Goal: Task Accomplishment & Management: Complete application form

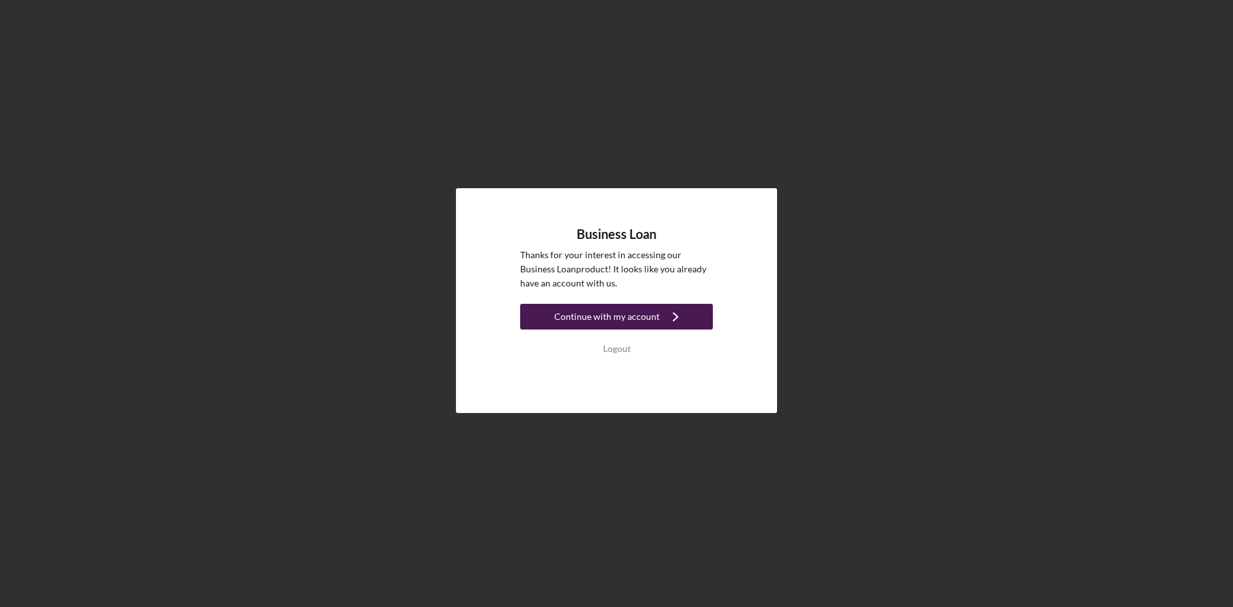
click at [625, 323] on div "Continue with my account" at bounding box center [606, 317] width 105 height 26
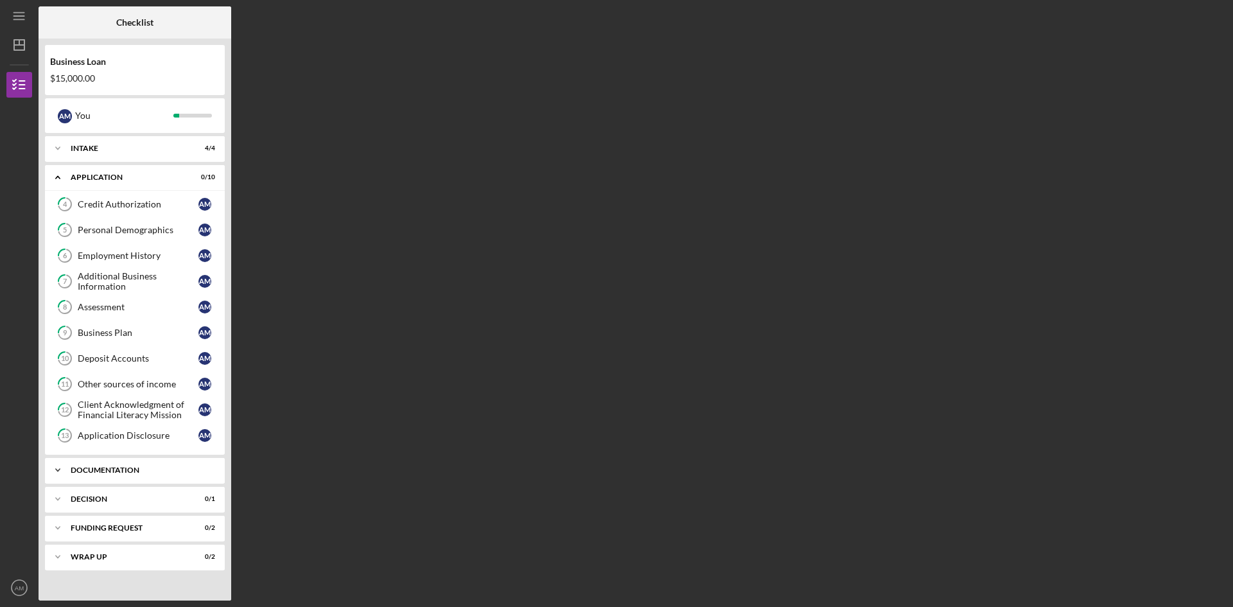
click at [143, 470] on div "Documentation" at bounding box center [140, 470] width 138 height 8
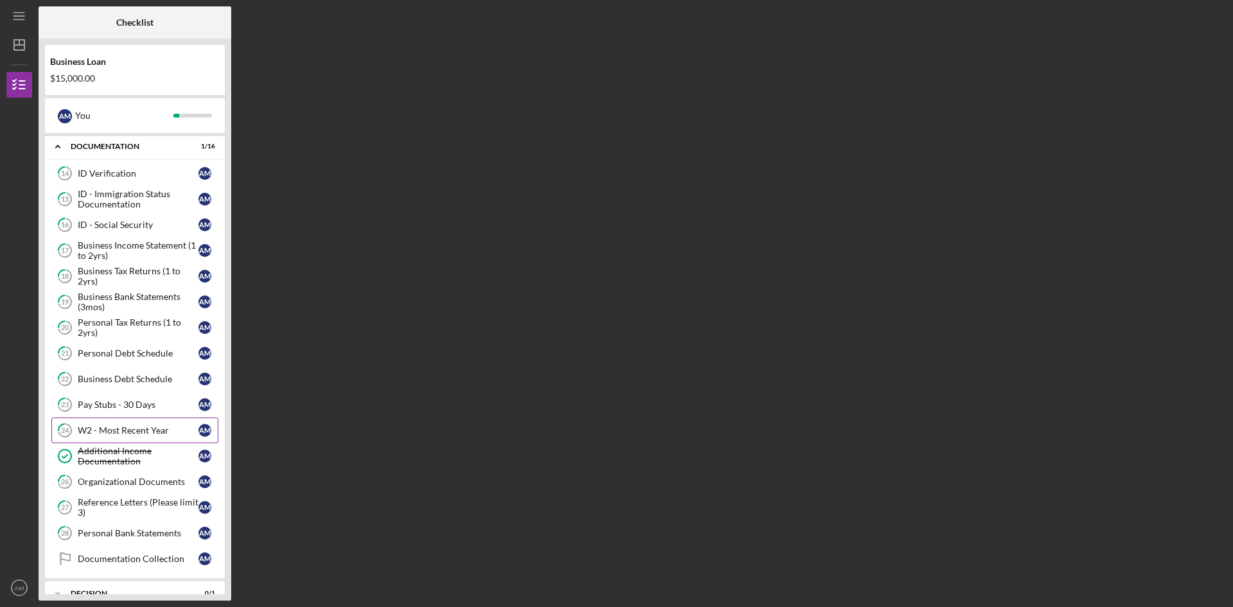
scroll to position [401, 0]
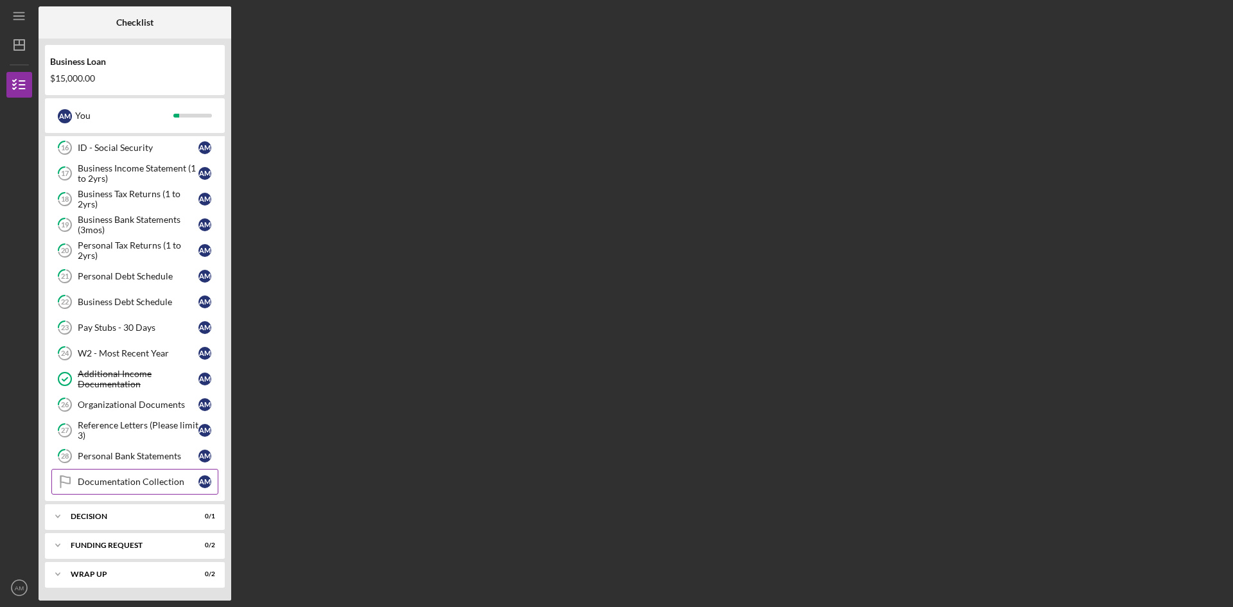
click at [189, 476] on link "Documentation Collection Documentation Collection A M" at bounding box center [134, 482] width 167 height 26
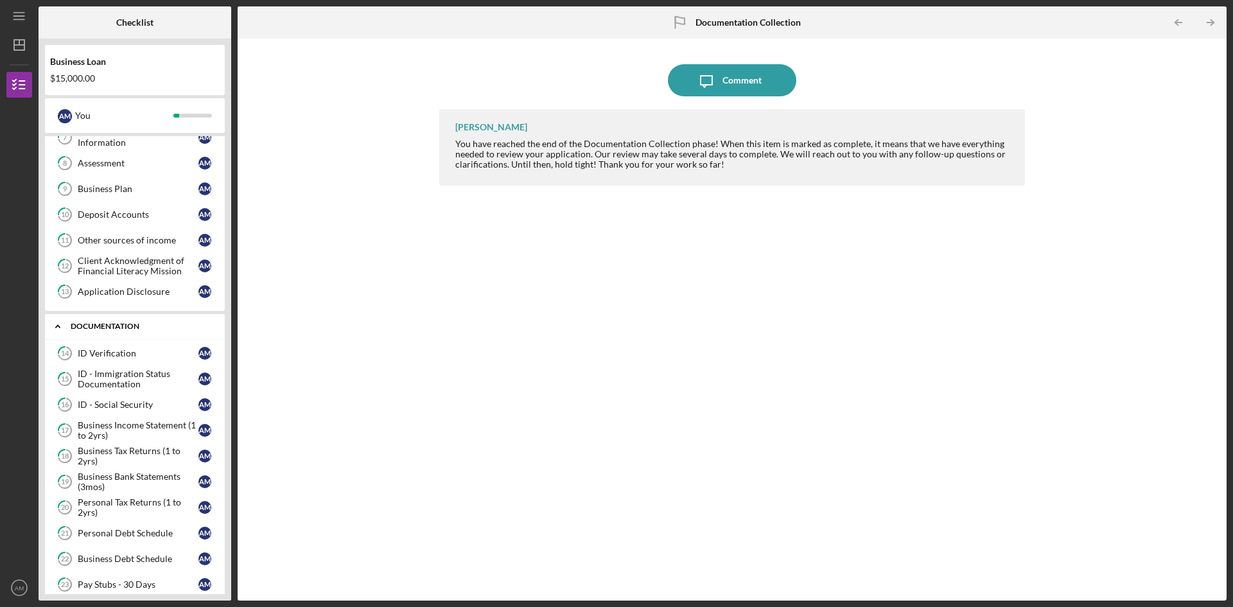
scroll to position [15, 0]
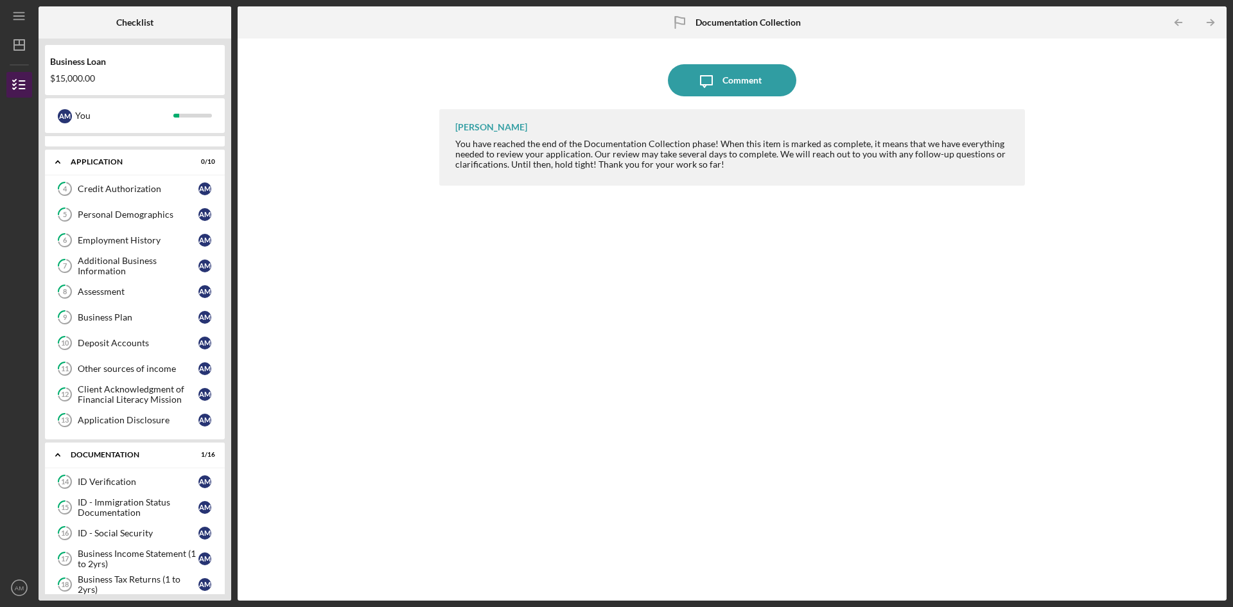
drag, startPoint x: 104, startPoint y: 73, endPoint x: 20, endPoint y: 78, distance: 84.3
click at [104, 73] on div "Business Loan $15,000.00" at bounding box center [135, 69] width 180 height 37
